Goal: Communication & Community: Participate in discussion

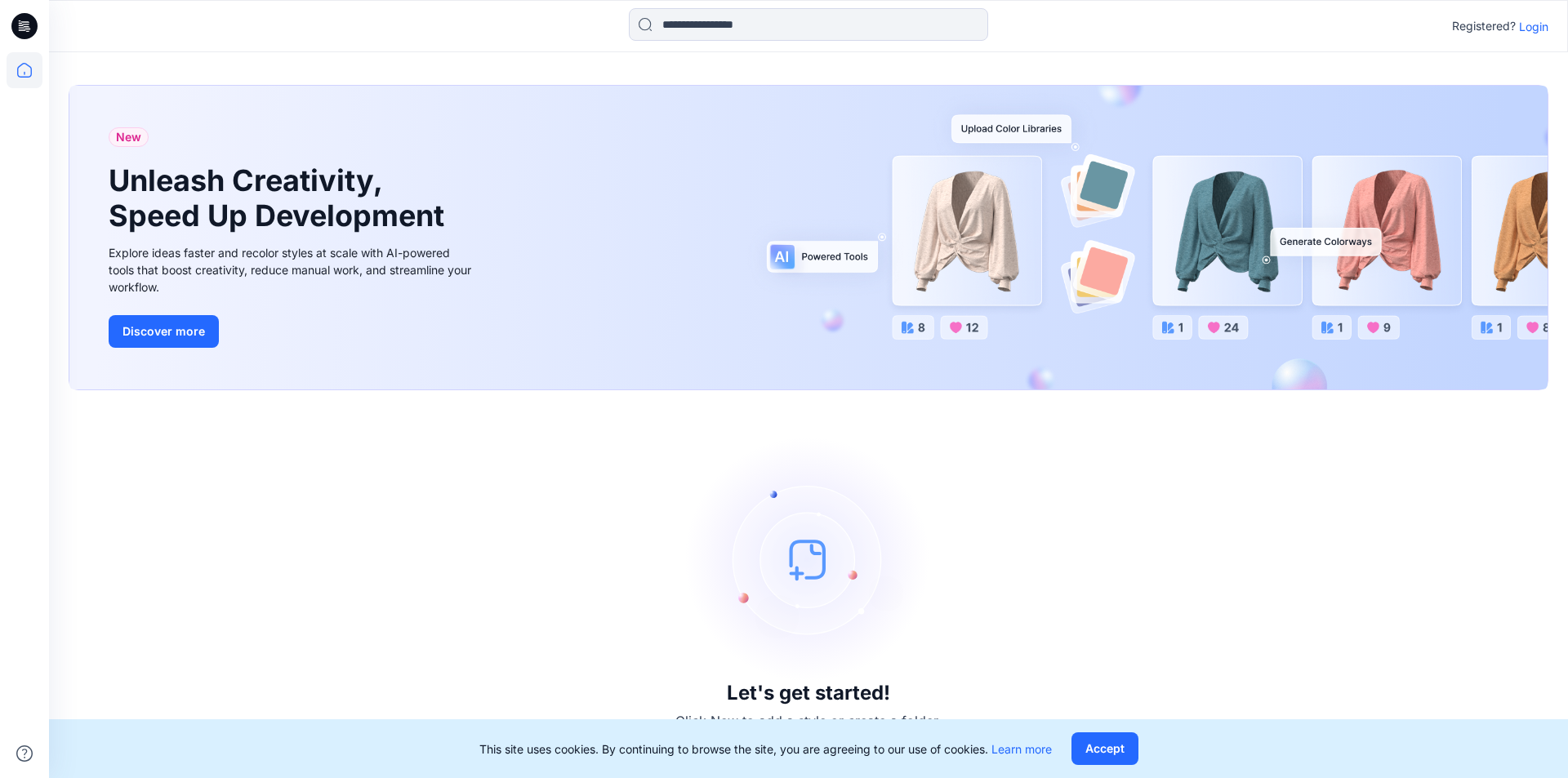
click at [1165, 479] on div "Let's get started! Click New to add a style or create a folder." at bounding box center [808, 584] width 1480 height 349
click at [1540, 23] on p "Login" at bounding box center [1534, 26] width 29 height 17
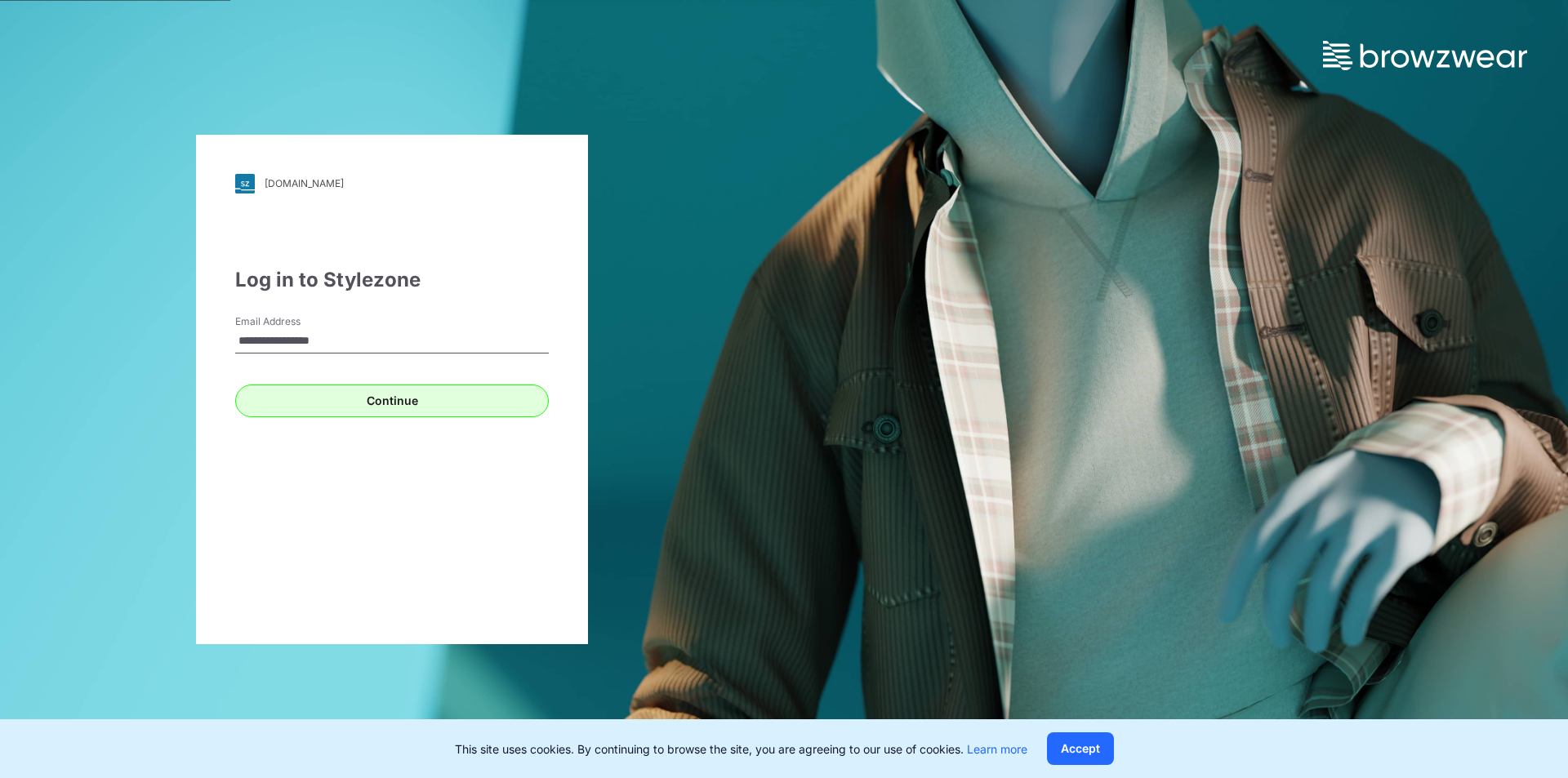
type input "**********"
click at [387, 392] on button "Continue" at bounding box center [392, 401] width 314 height 32
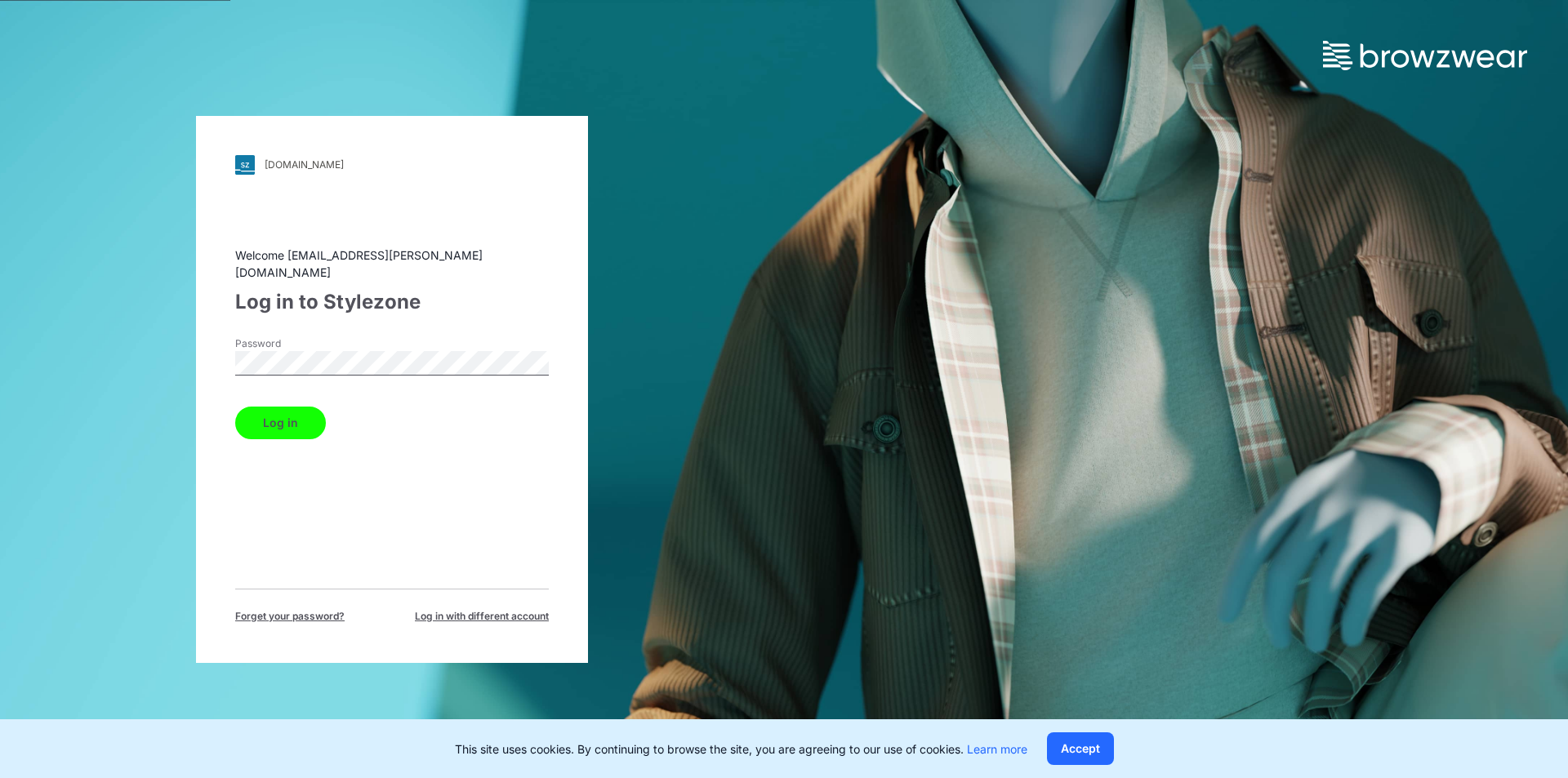
click at [267, 413] on button "Log in" at bounding box center [281, 423] width 90 height 32
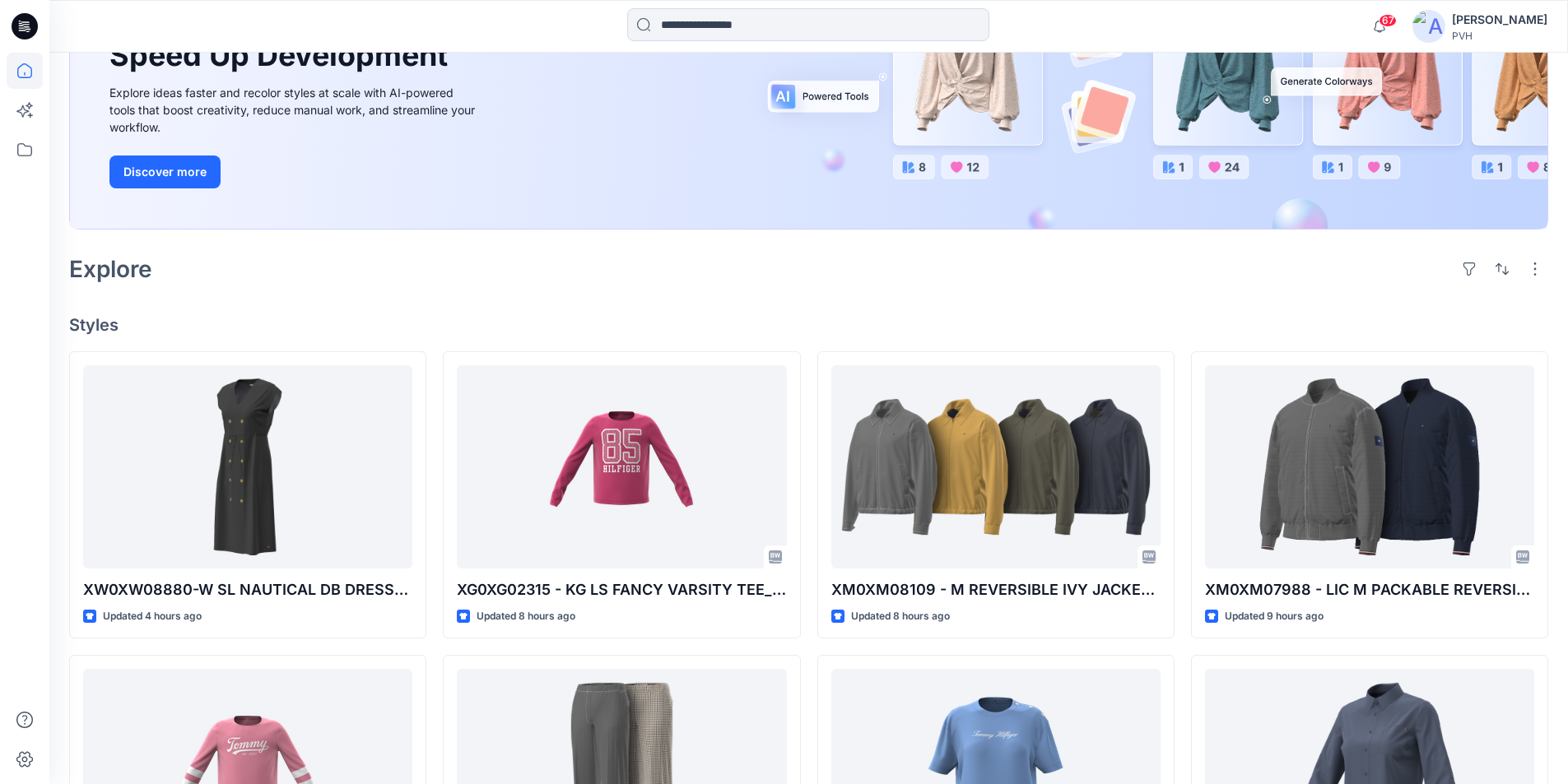
scroll to position [247, 0]
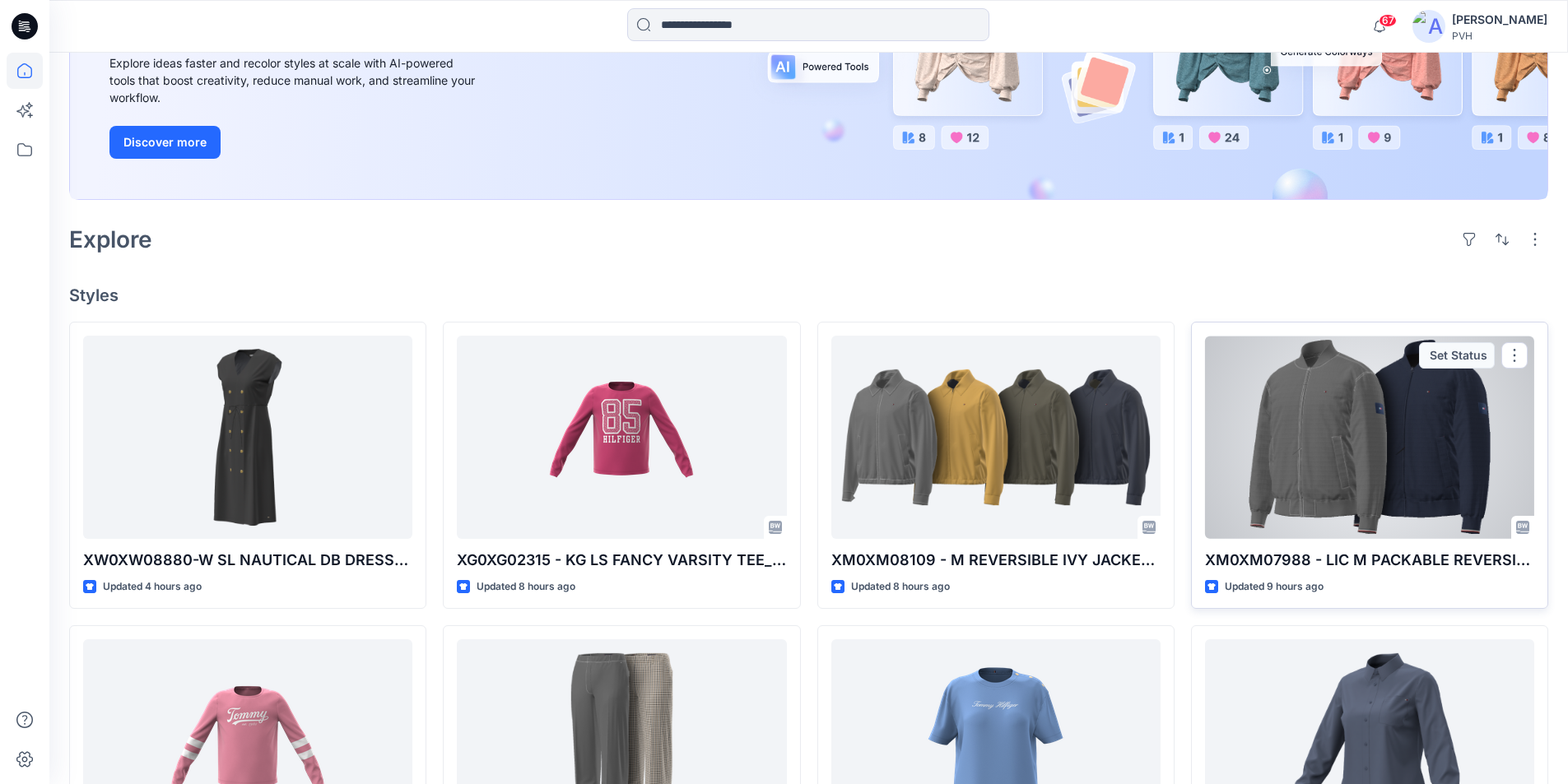
click at [1341, 462] on div at bounding box center [1369, 438] width 329 height 203
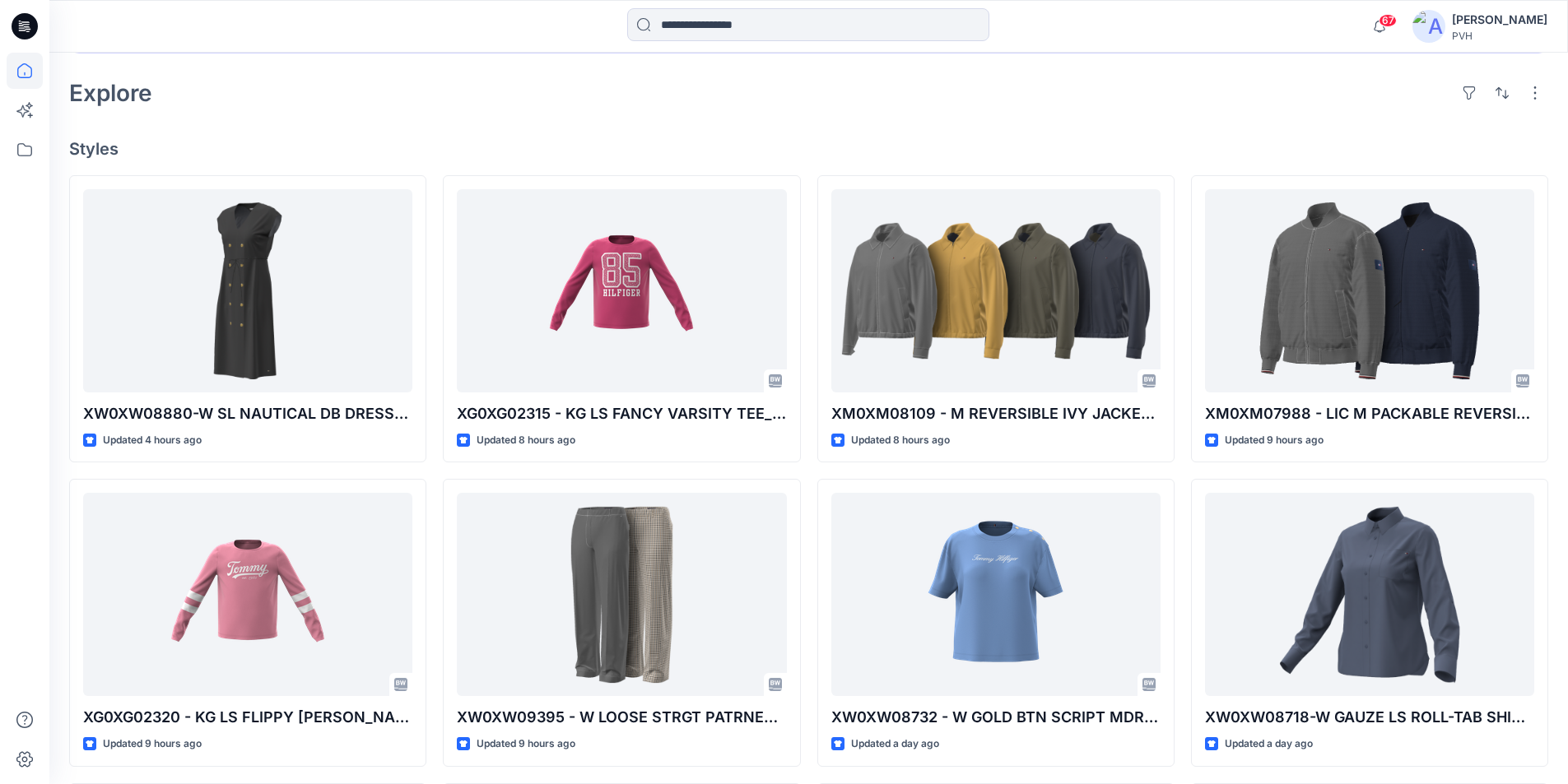
scroll to position [407, 0]
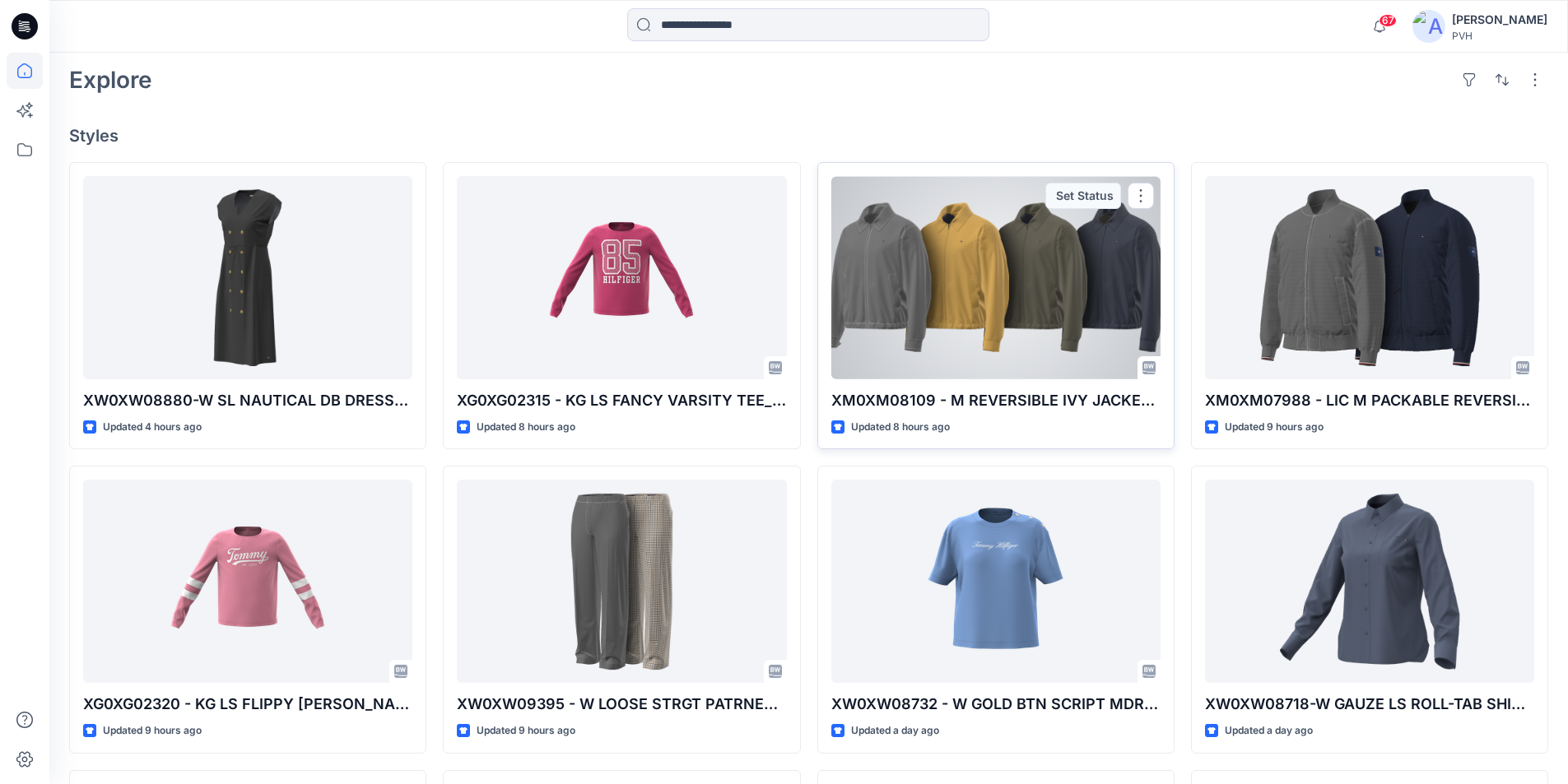
click at [1000, 279] on div at bounding box center [995, 278] width 329 height 203
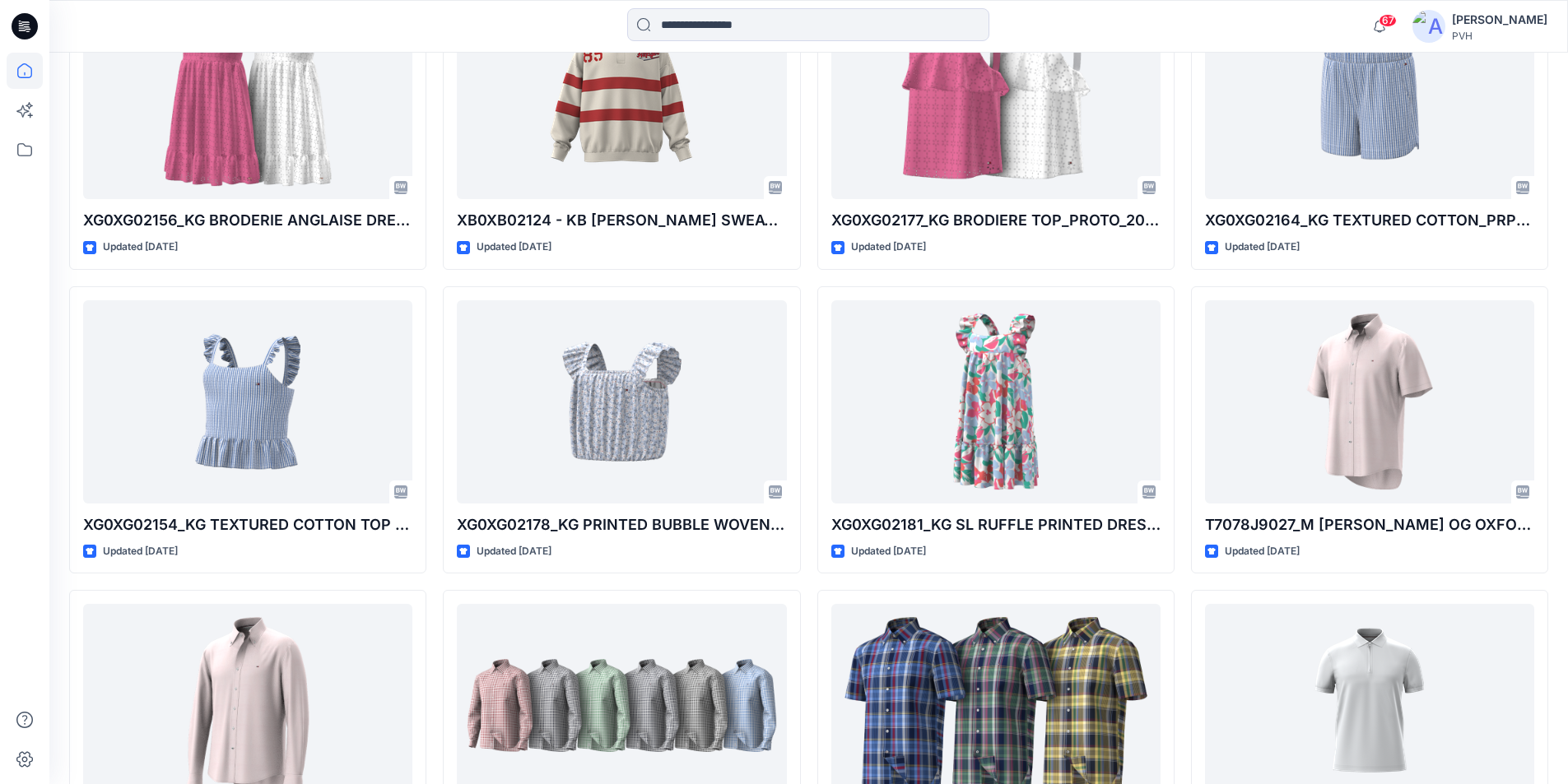
scroll to position [22635, 0]
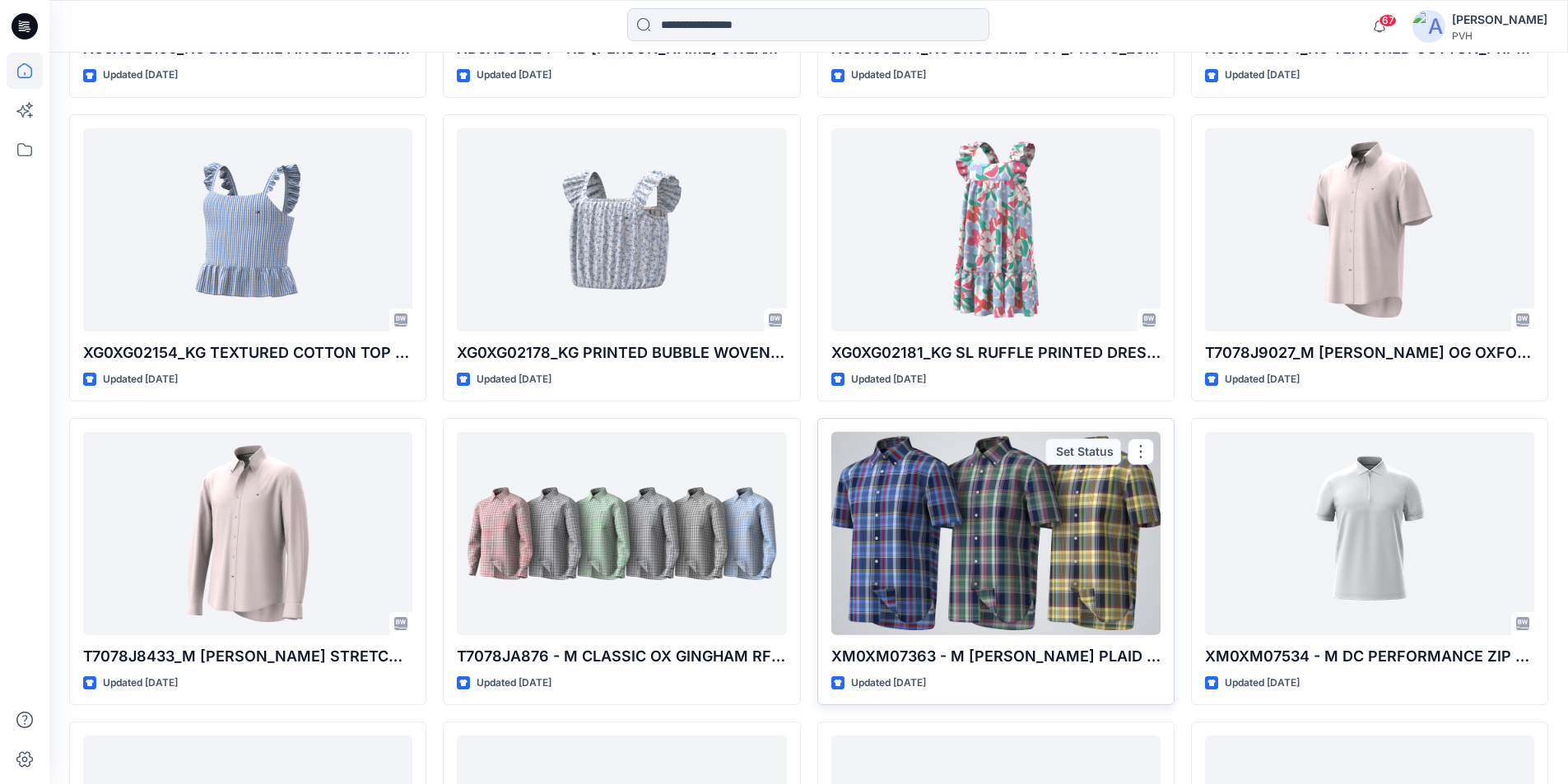
click at [987, 526] on div at bounding box center [995, 534] width 329 height 203
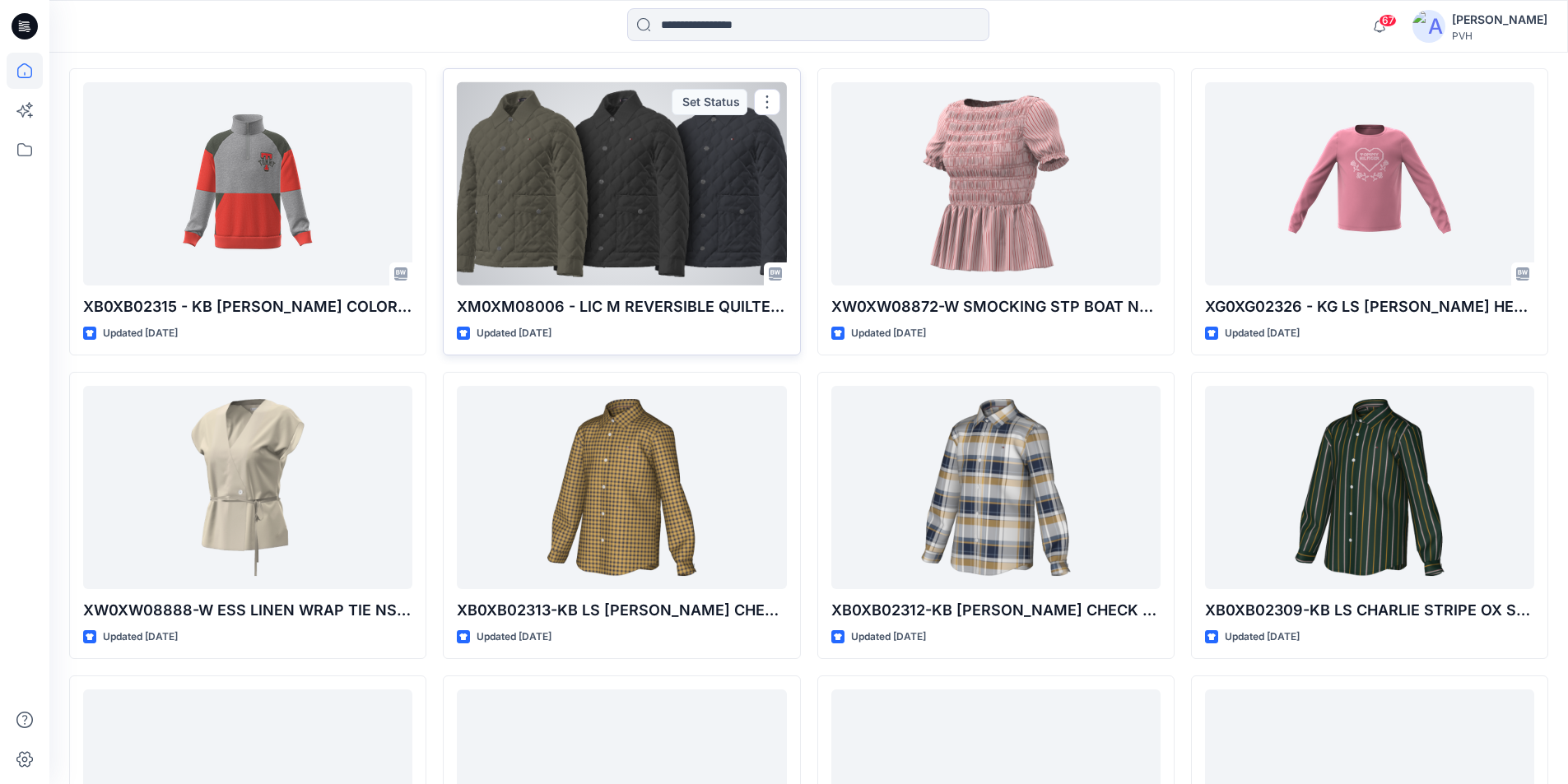
scroll to position [1810, 0]
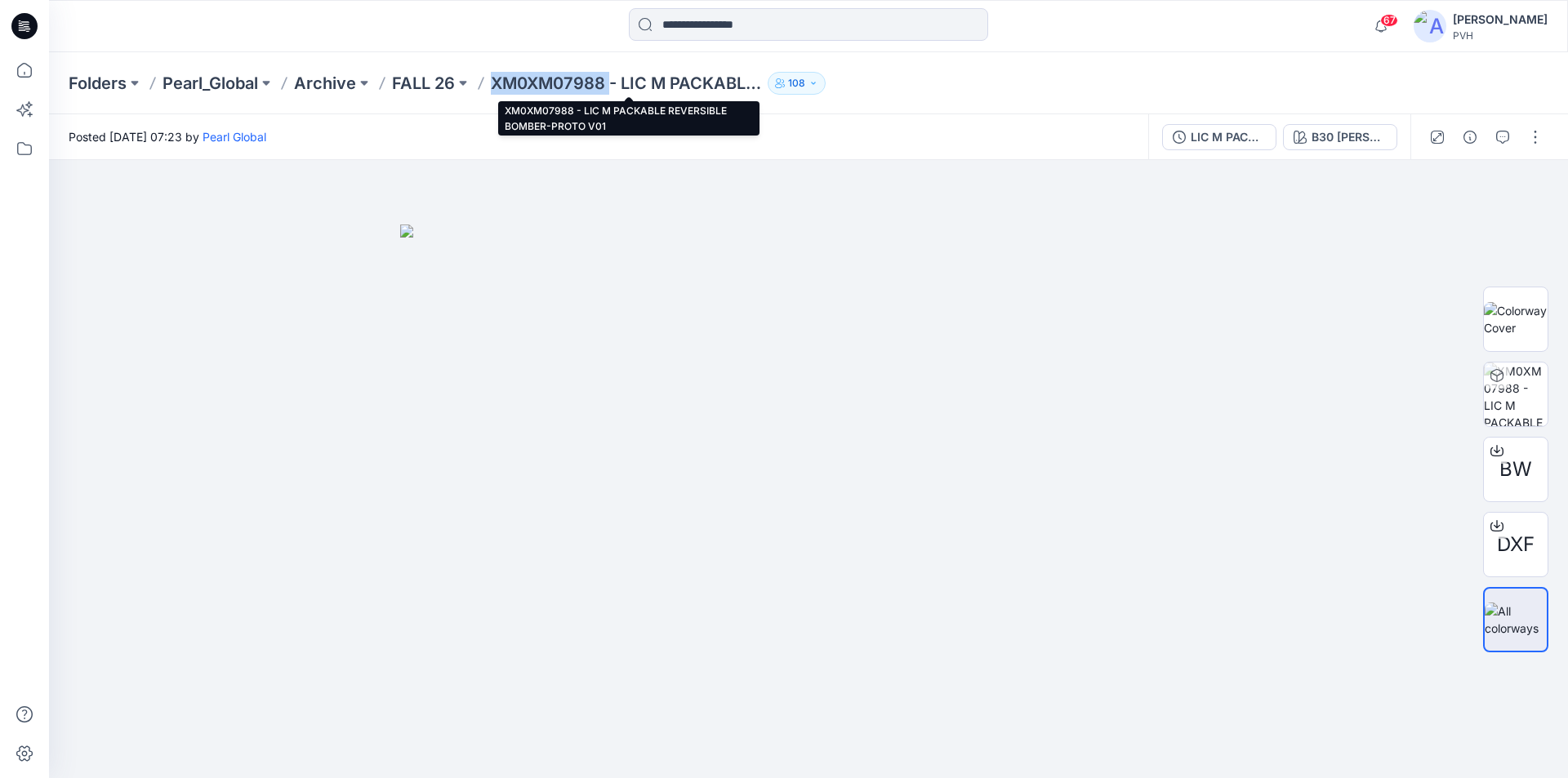
drag, startPoint x: 612, startPoint y: 82, endPoint x: 492, endPoint y: 84, distance: 120.0
click at [492, 84] on p "XM0XM07988 - LIC M PACKABLE REVERSIBLE BOMBER-PROTO V01" at bounding box center [625, 83] width 270 height 23
copy p "XM0XM07988"
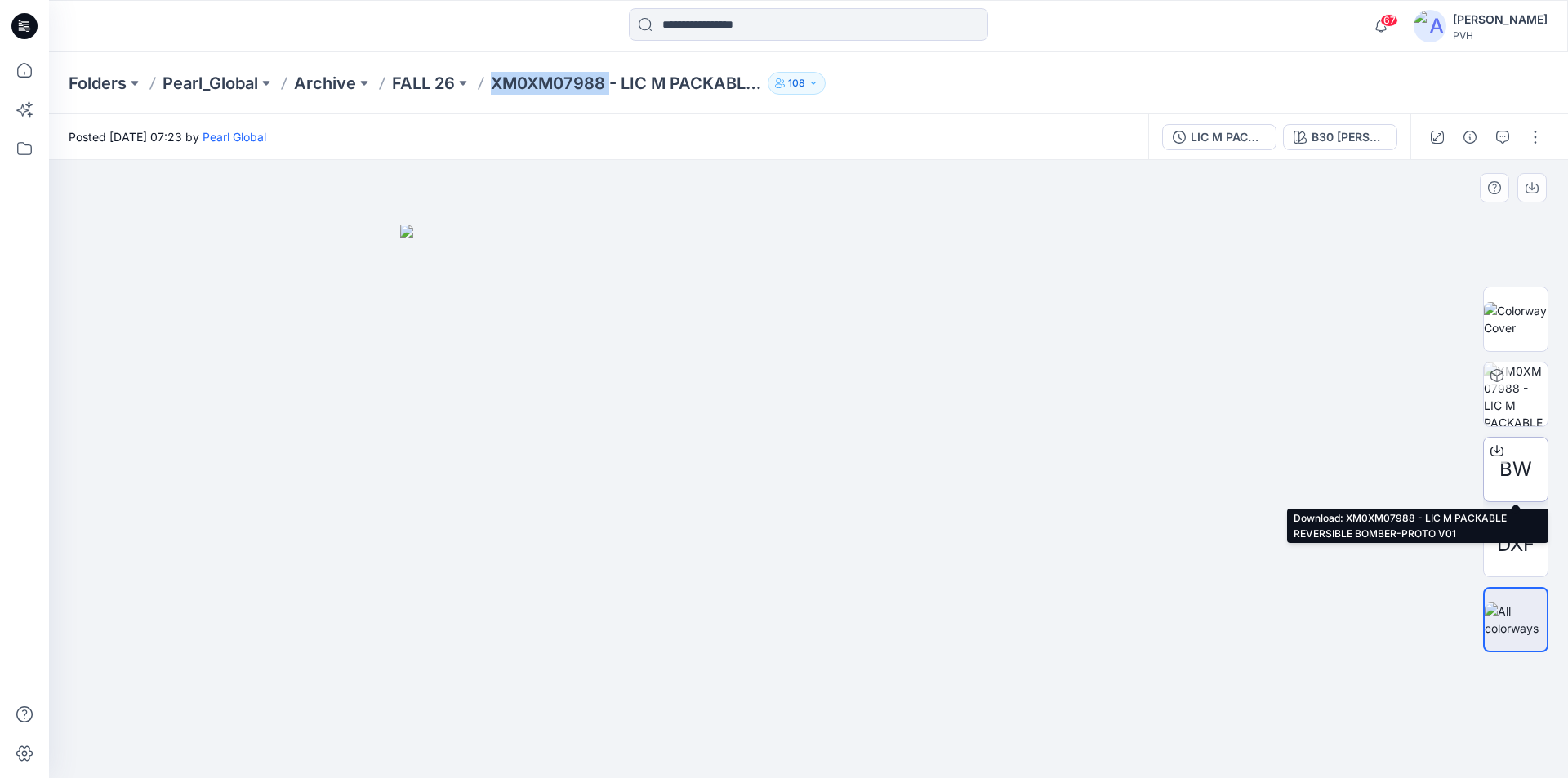
click at [1517, 460] on span "BW" at bounding box center [1516, 469] width 32 height 29
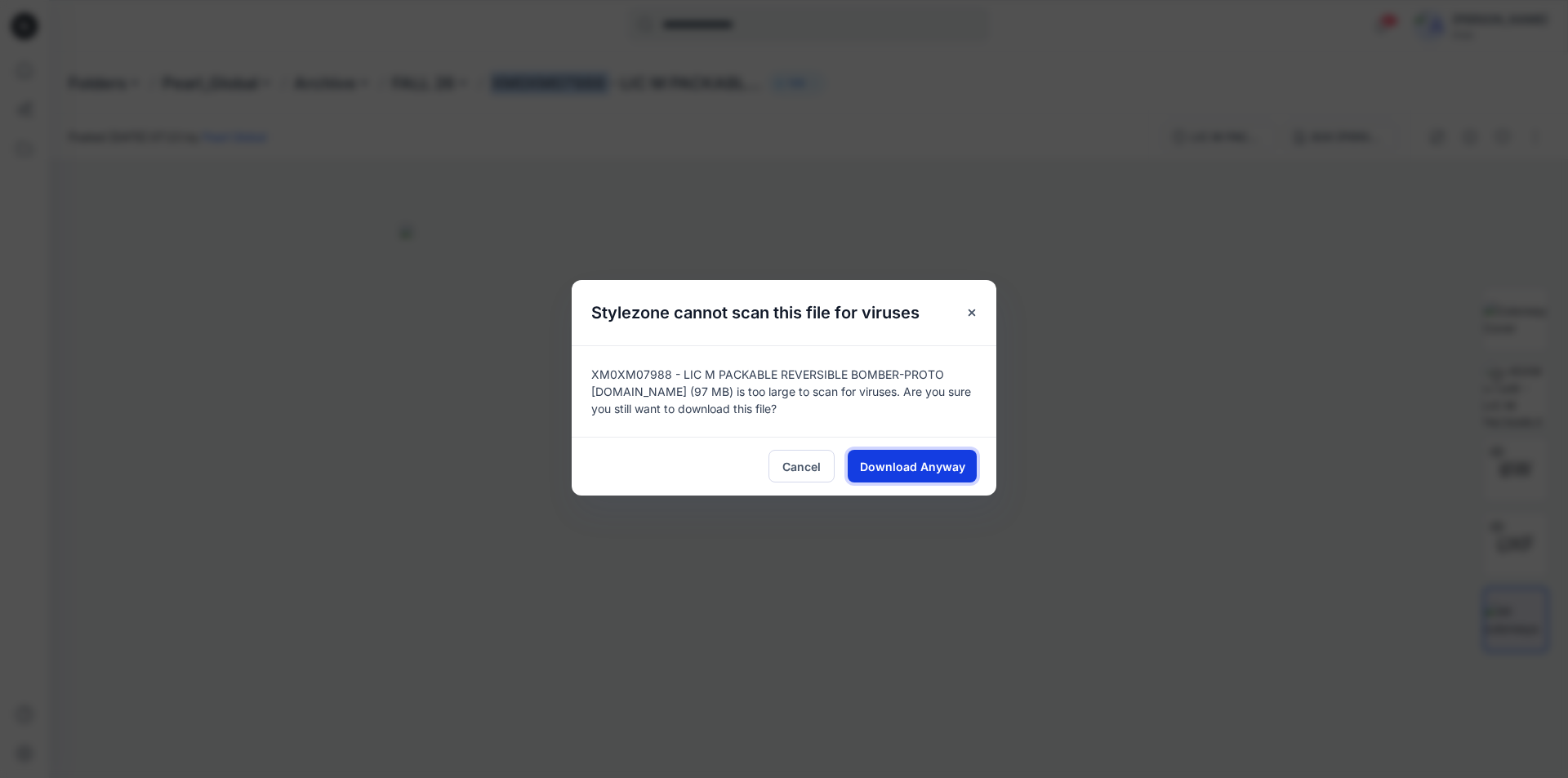
click at [904, 461] on span "Download Anyway" at bounding box center [912, 467] width 105 height 17
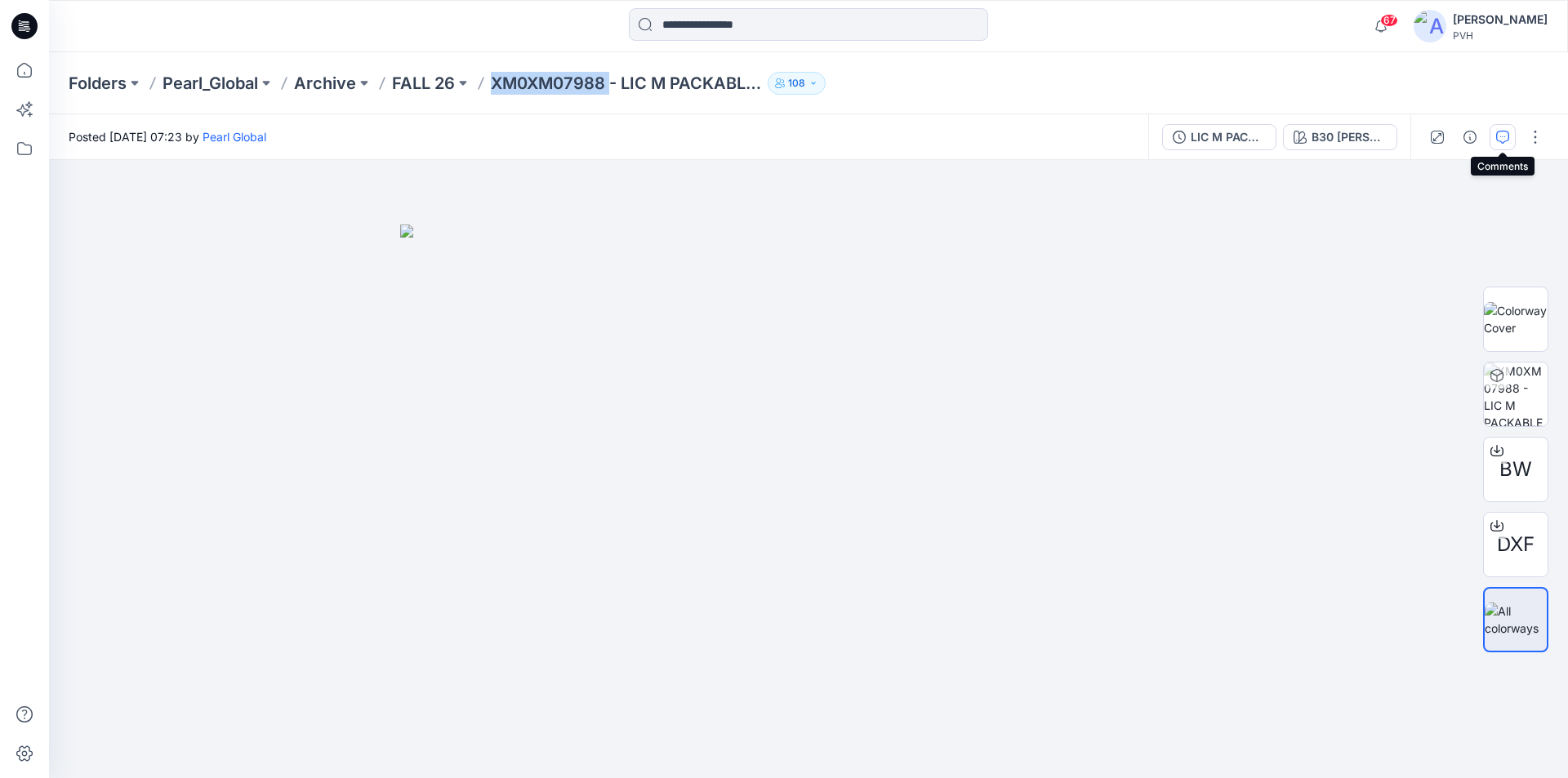
click at [1500, 133] on icon "button" at bounding box center [1502, 136] width 13 height 13
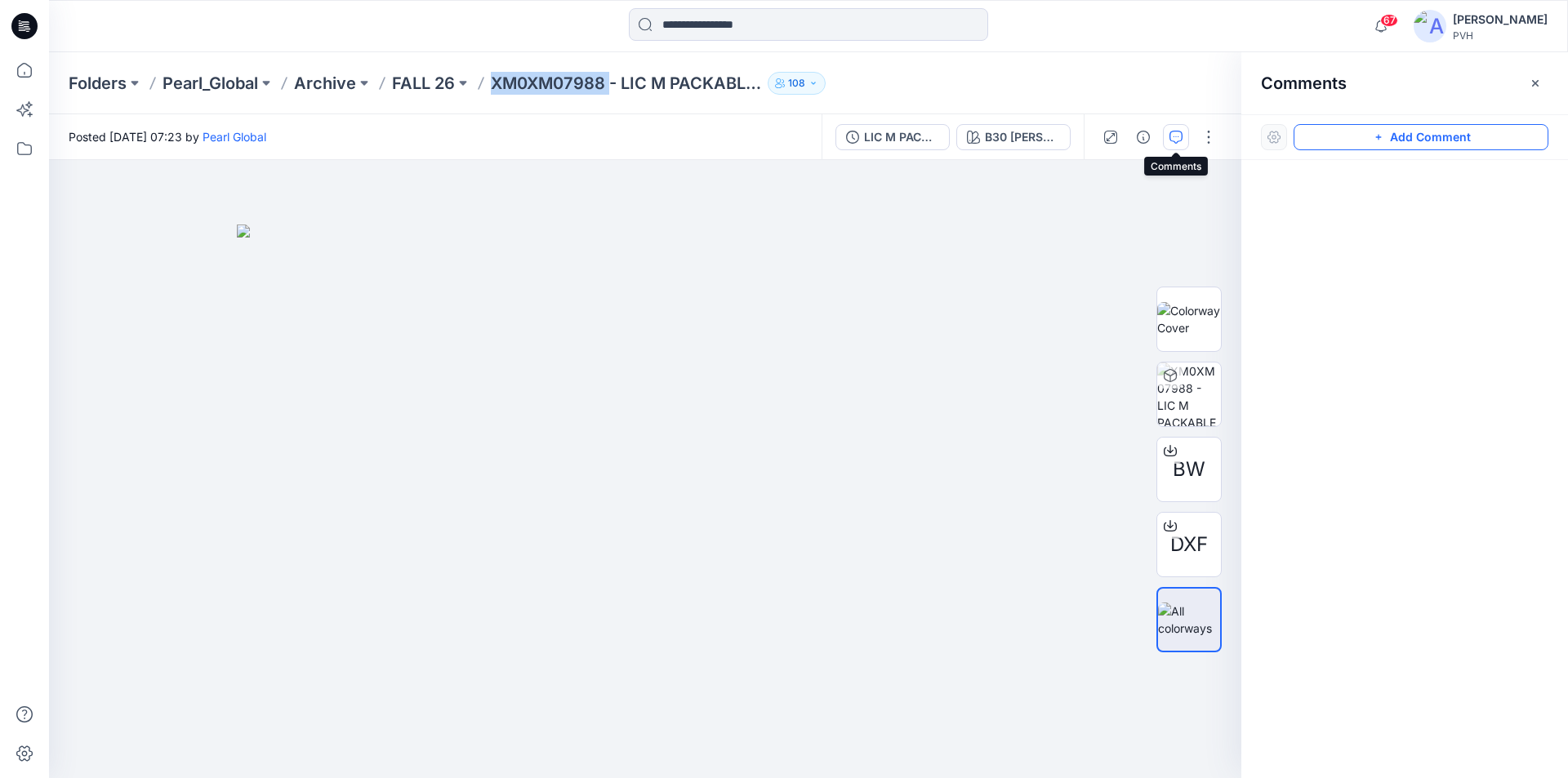
click at [1409, 135] on button "Add Comment" at bounding box center [1420, 137] width 255 height 26
click at [794, 356] on div "1" at bounding box center [645, 469] width 1193 height 618
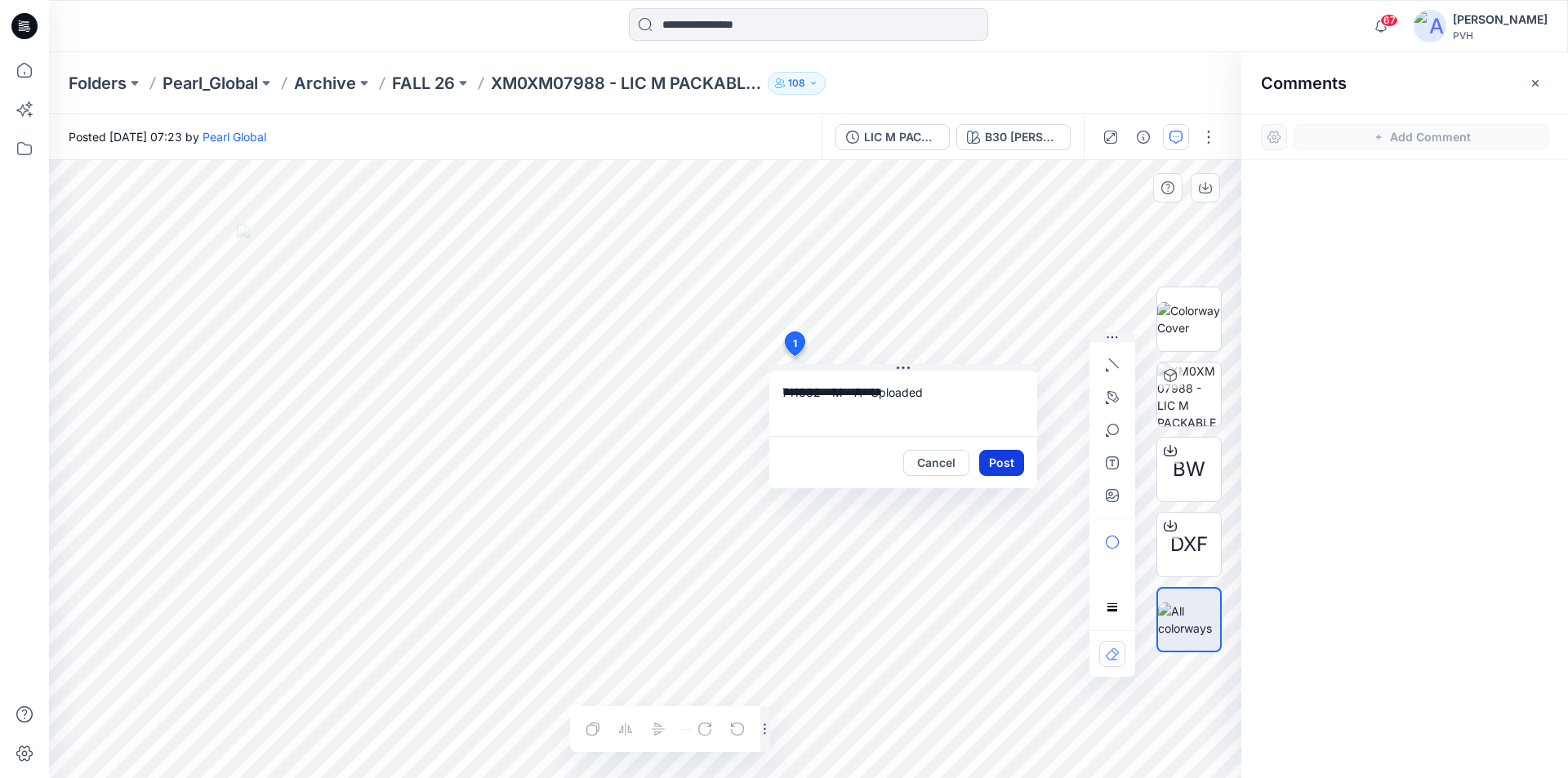
type textarea "**********"
click at [998, 456] on button "Post" at bounding box center [1002, 462] width 45 height 26
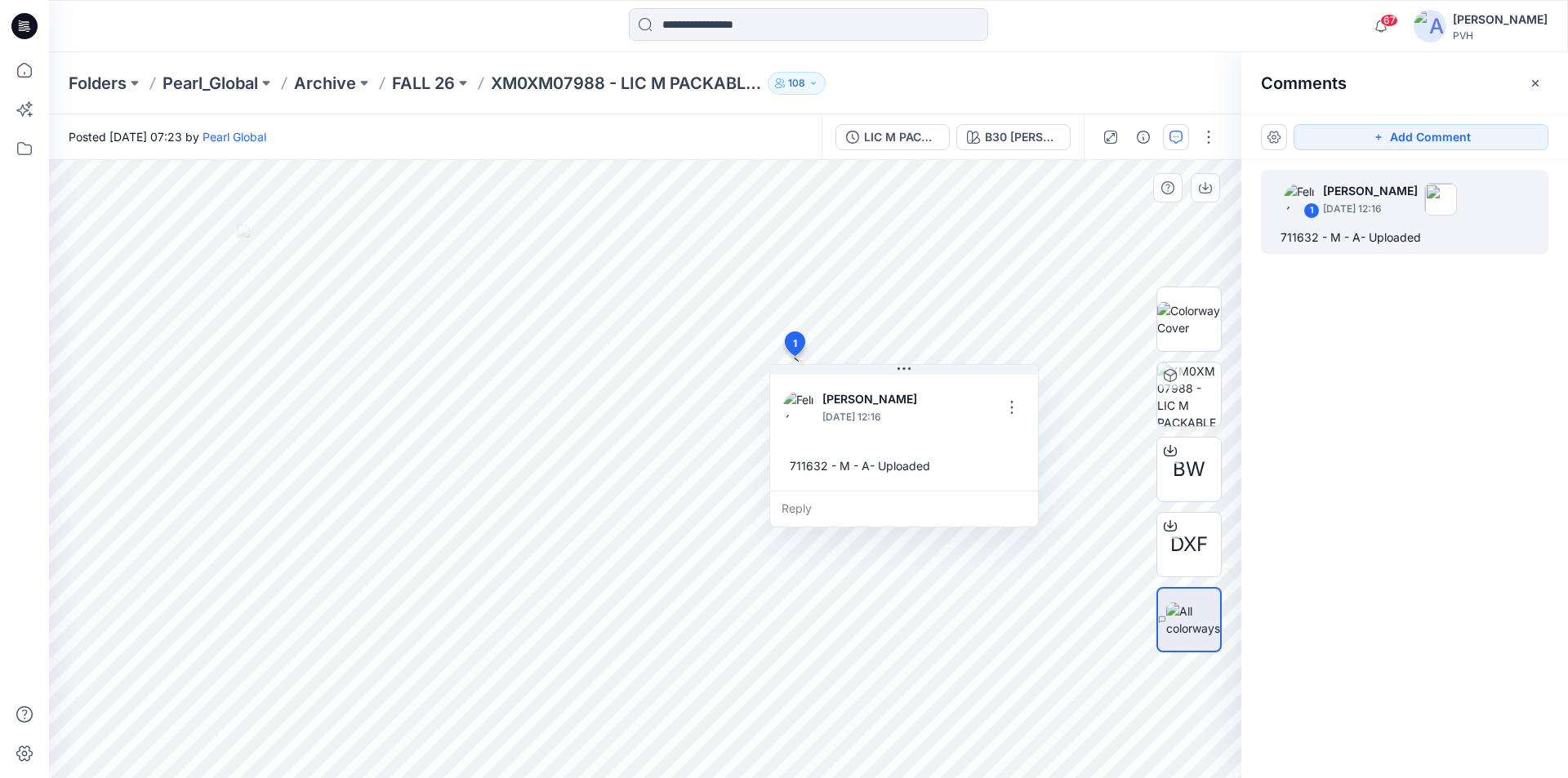
click at [1134, 28] on div at bounding box center [809, 26] width 759 height 36
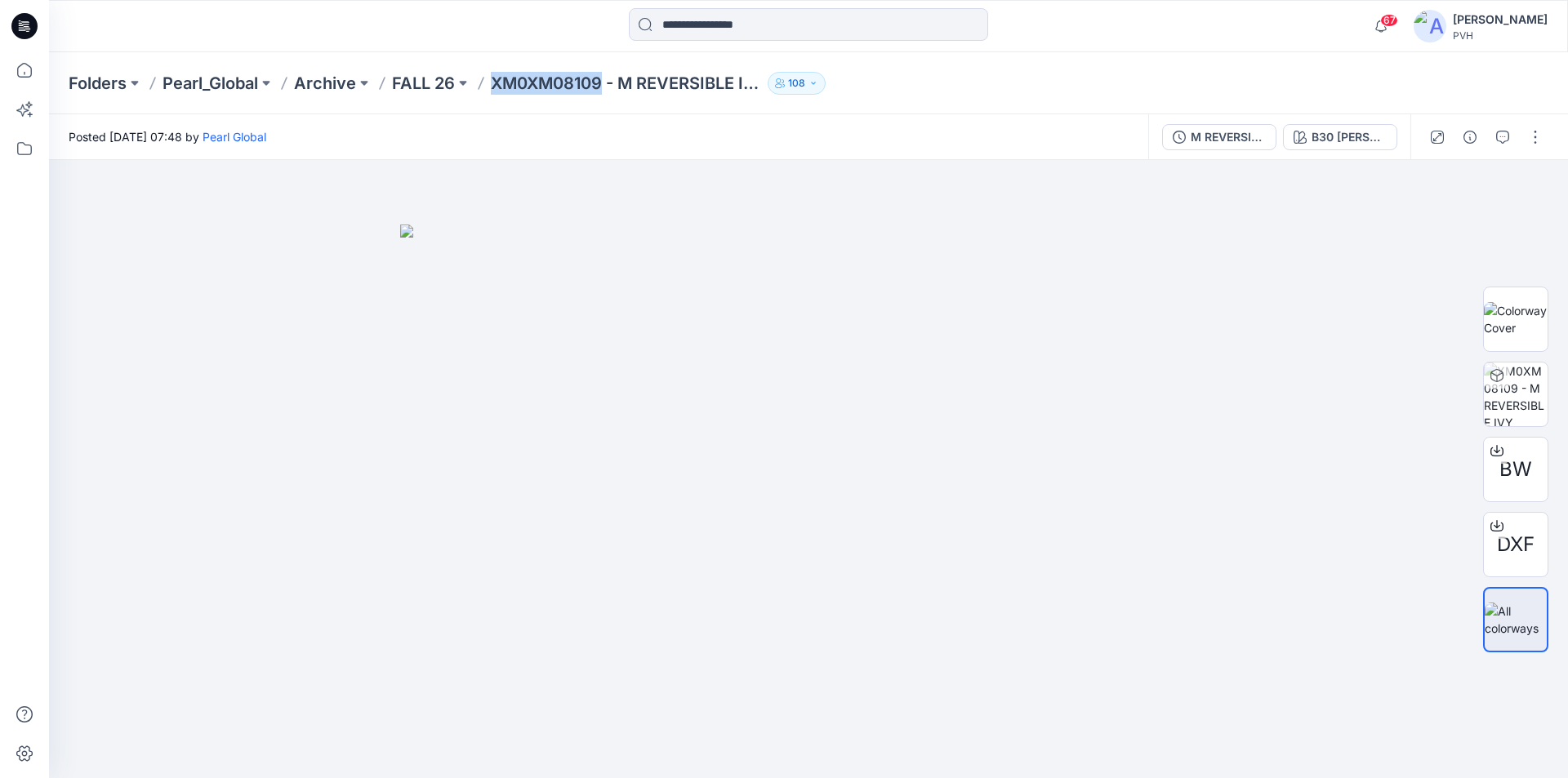
drag, startPoint x: 600, startPoint y: 89, endPoint x: 492, endPoint y: 97, distance: 108.3
click at [492, 97] on div "Folders Pearl_Global Archive FALL 26 XM0XM08109 - M REVERSIBLE IVY JACKET-PROTO…" at bounding box center [808, 83] width 1519 height 62
copy p "XM0XM08109"
click at [1503, 450] on icon at bounding box center [1496, 451] width 13 height 9
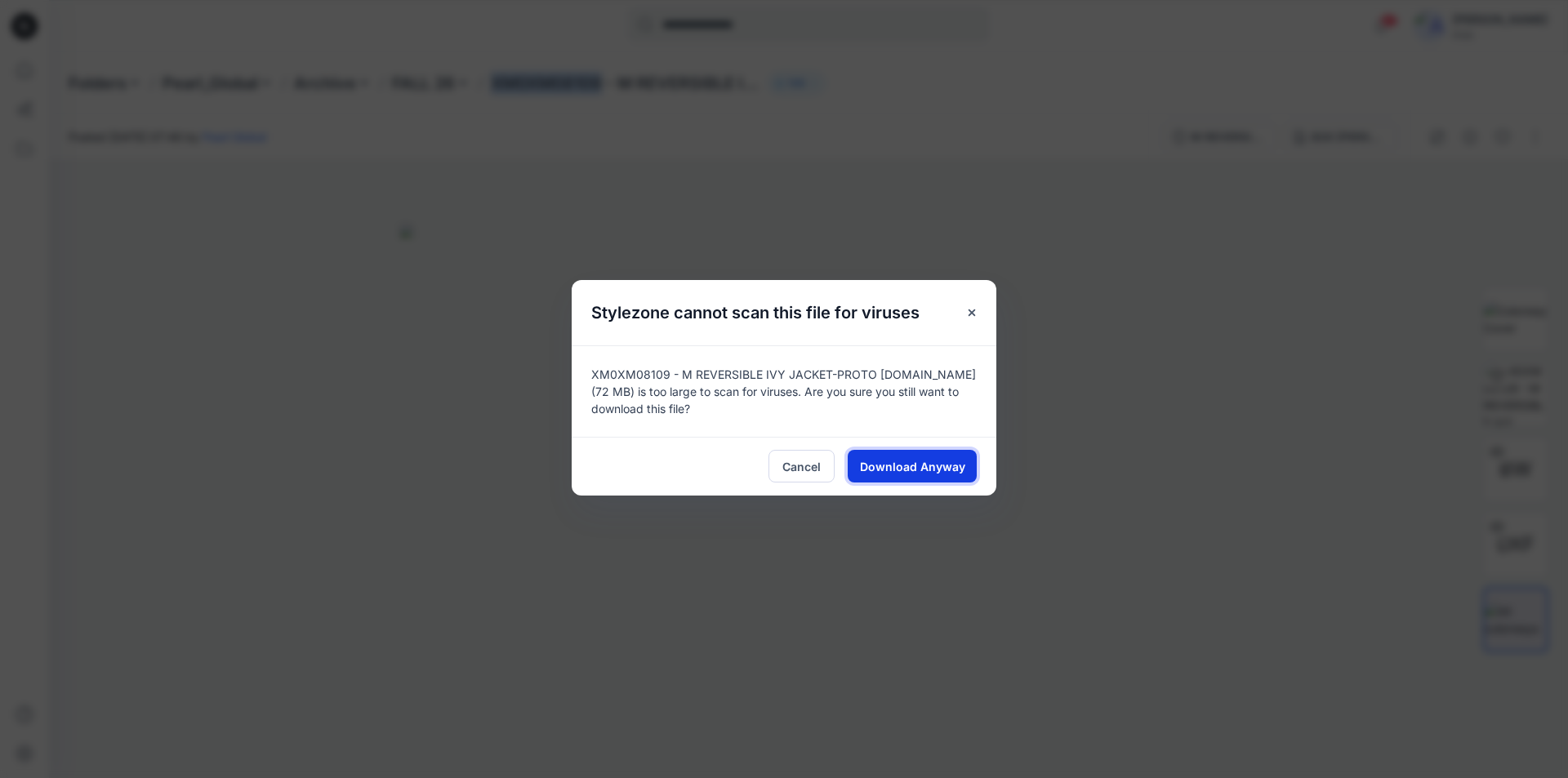
click at [901, 464] on span "Download Anyway" at bounding box center [912, 467] width 105 height 17
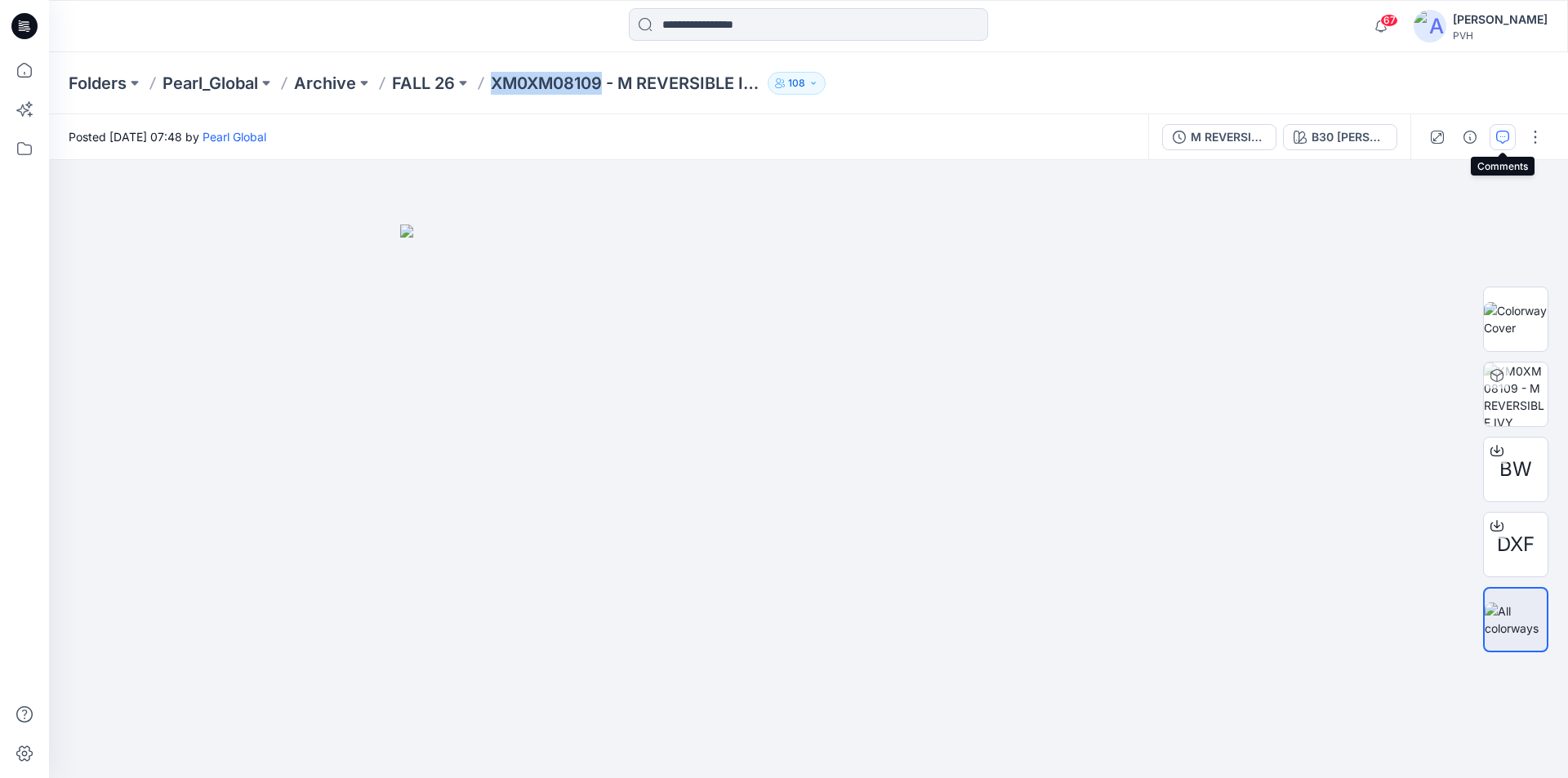
click at [1503, 127] on button "button" at bounding box center [1502, 137] width 26 height 26
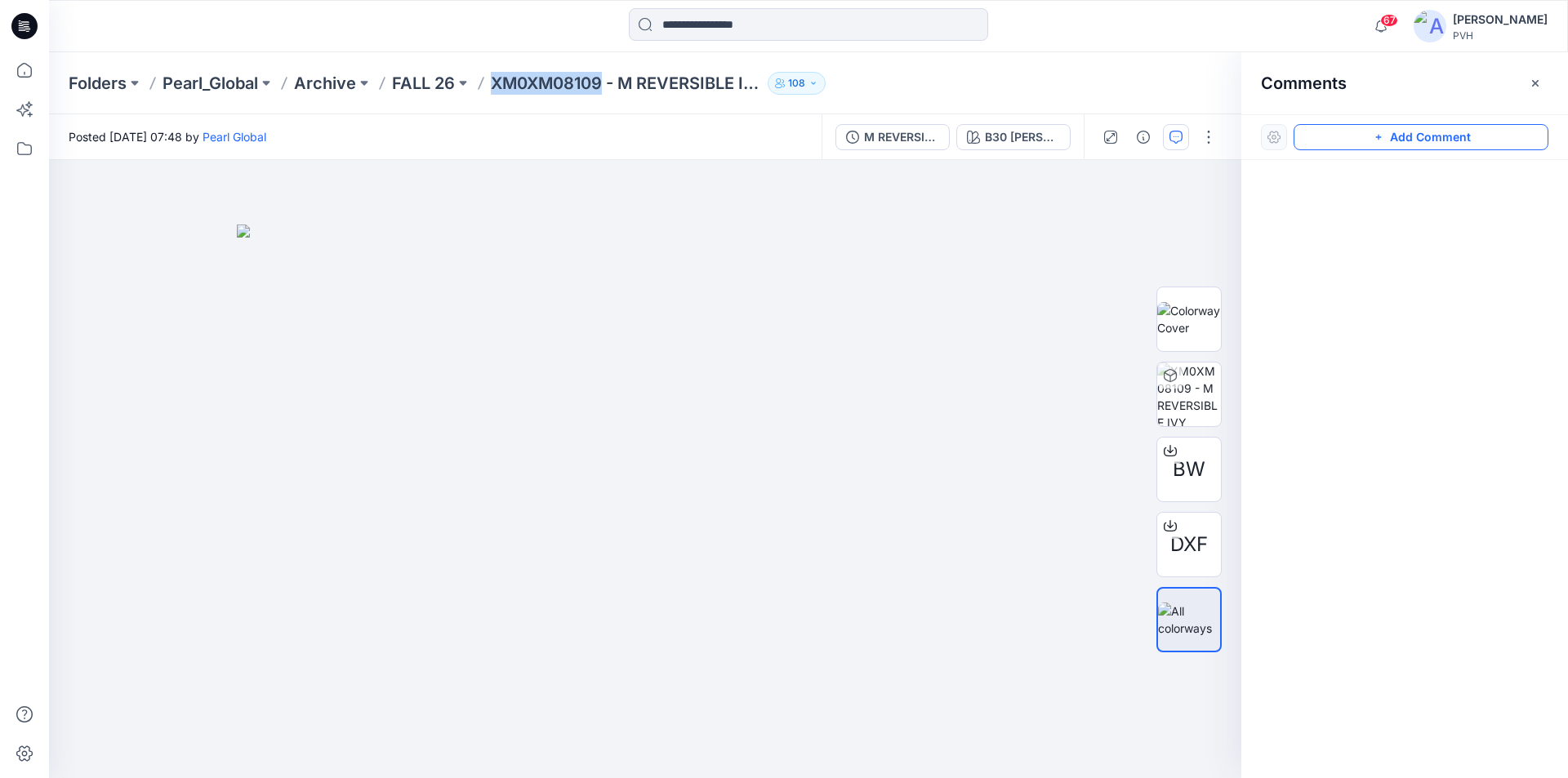
click at [1426, 128] on button "Add Comment" at bounding box center [1420, 137] width 255 height 26
click at [897, 392] on div "1" at bounding box center [645, 469] width 1193 height 618
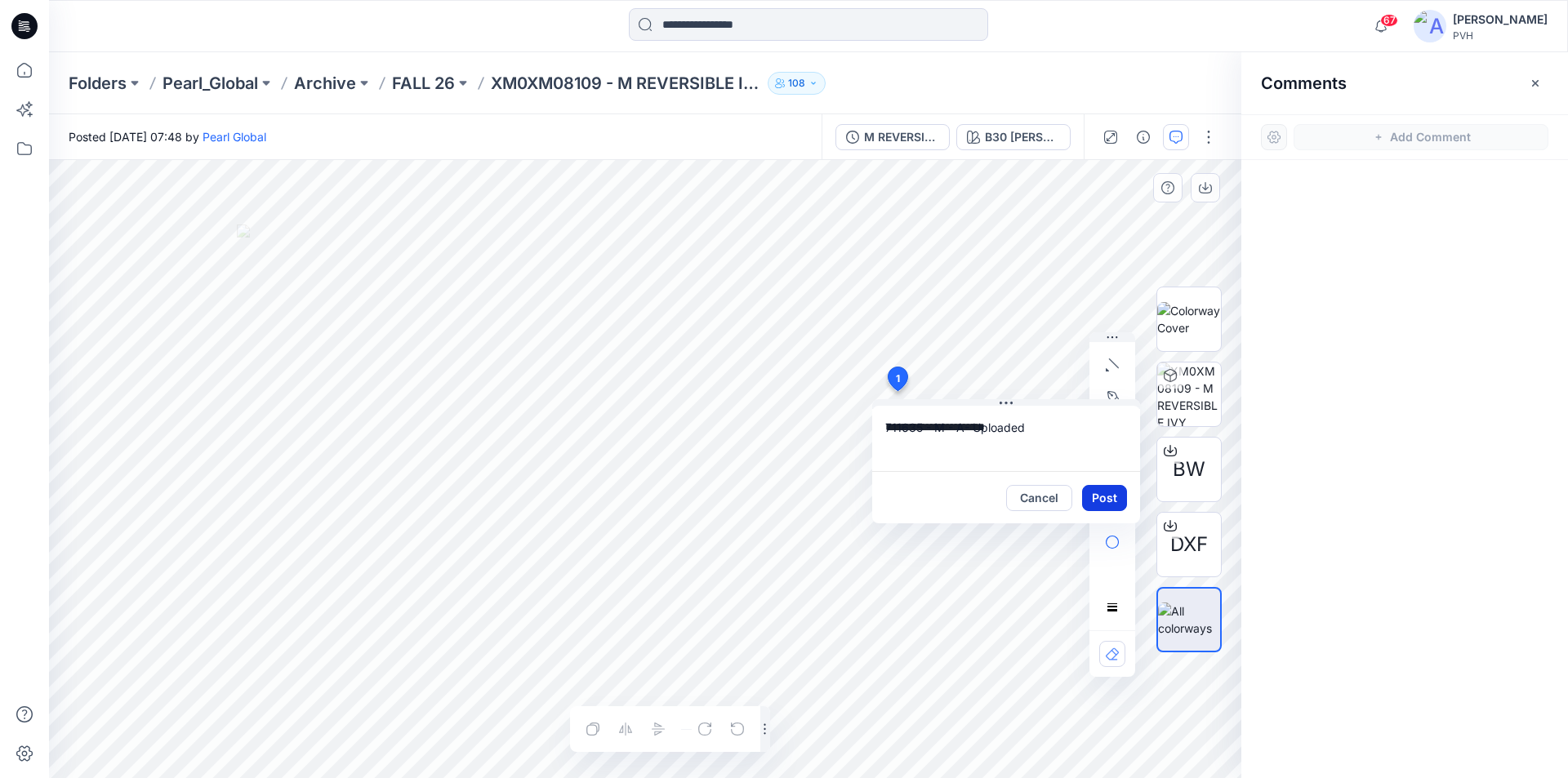
type textarea "**********"
click at [1110, 491] on button "Post" at bounding box center [1104, 498] width 45 height 26
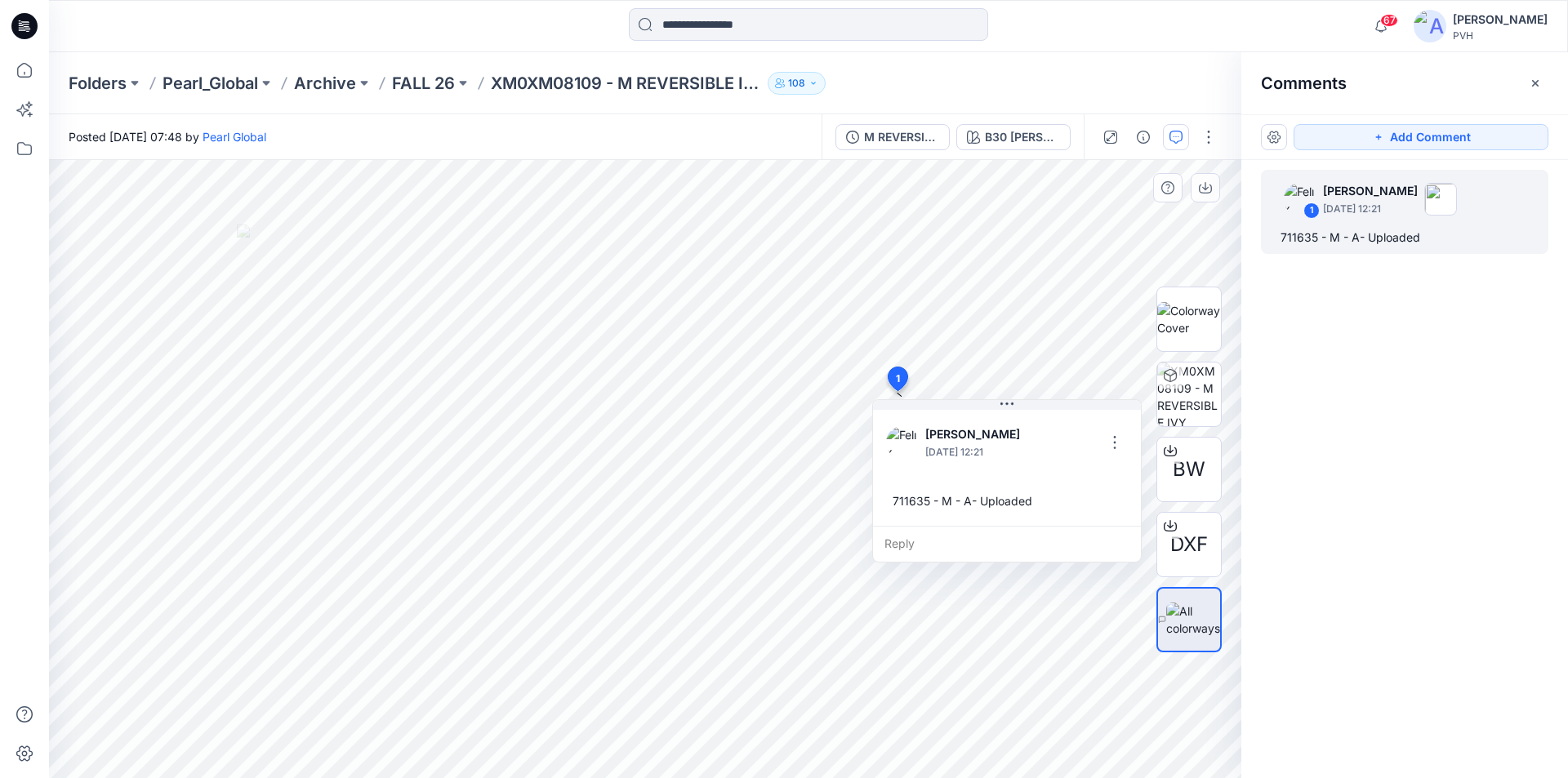
click at [1257, 25] on div "67 Notifications Texport Texport shared XW0XW08880-W SL NAUTICAL DB DRESS-V01 i…" at bounding box center [808, 26] width 1519 height 36
click at [1054, 33] on div at bounding box center [809, 26] width 759 height 36
